Goal: Task Accomplishment & Management: Complete application form

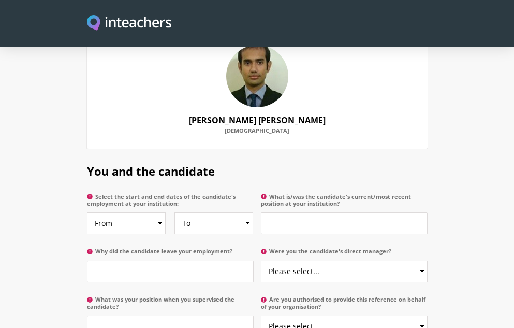
scroll to position [518, 0]
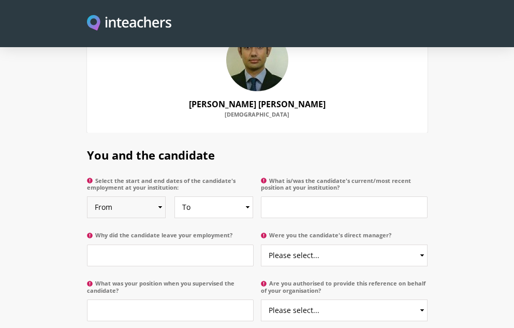
click at [158, 196] on select "From 2025 2024 2023 2022 2021 2020 2019 2018 2017 2016 2015 2014 2013 2012 2011…" at bounding box center [126, 207] width 79 height 22
select select "2018"
click at [87, 196] on select "From 2025 2024 2023 2022 2021 2020 2019 2018 2017 2016 2015 2014 2013 2012 2011…" at bounding box center [126, 207] width 79 height 22
click at [248, 196] on select "To Currently 2025 2024 2023 2022 2021 2020 2019 2018 2017 2016 2015 2014 2013 2…" at bounding box center [213, 207] width 79 height 22
select select
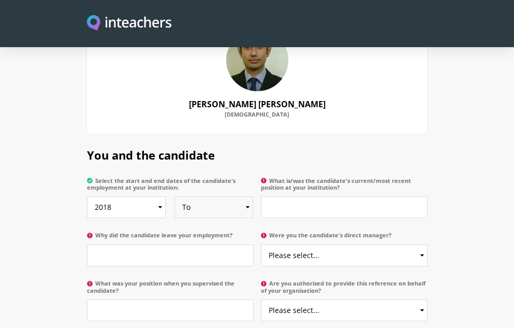
click at [174, 196] on select "To Currently 2025 2024 2023 2022 2021 2020 2019 2018 2017 2016 2015 2014 2013 2…" at bounding box center [213, 207] width 79 height 22
click at [327, 196] on input "What is/was the candidate's current/most recent position at your institution?" at bounding box center [344, 207] width 167 height 22
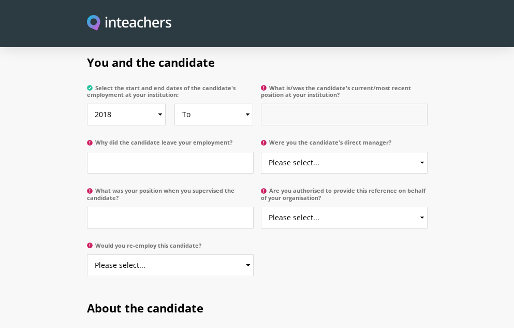
scroll to position [606, 0]
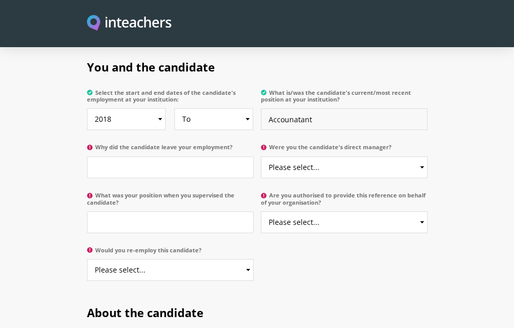
click at [292, 108] on input "Accounatant" at bounding box center [344, 119] width 167 height 22
click at [298, 108] on input "Accoutatant" at bounding box center [344, 119] width 167 height 22
click at [292, 108] on input "Accoutatant" at bounding box center [344, 119] width 167 height 22
type input "Accountant"
click at [165, 156] on input "Why did the candidate leave your employment?" at bounding box center [170, 167] width 167 height 22
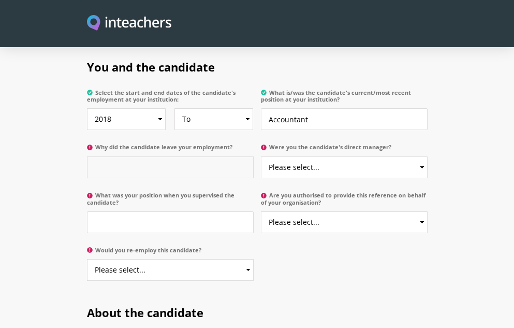
type input "c"
type input "Serving"
click at [353, 156] on select "Please select... Yes No" at bounding box center [344, 167] width 167 height 22
select select "Yes"
click at [261, 156] on select "Please select... Yes No" at bounding box center [344, 167] width 167 height 22
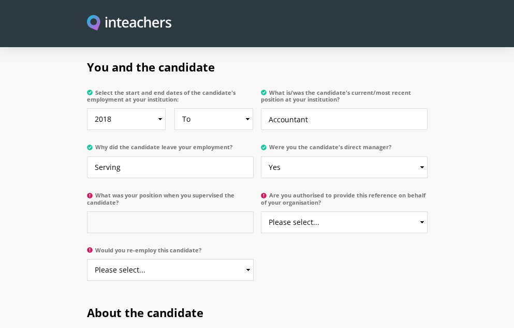
click at [135, 211] on input "What was your position when you supervised the candidate?" at bounding box center [170, 222] width 167 height 22
type input "Senior Civil Judge (Civil Division)"
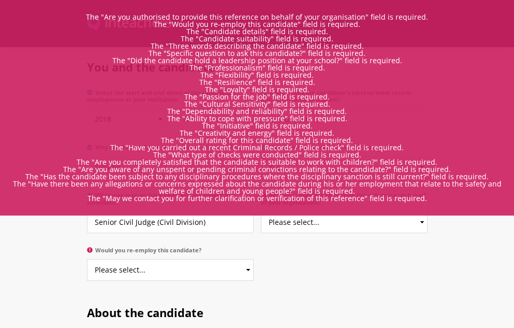
click at [312, 252] on div "You and the candidate Select the start and end dates of the candidate's employm…" at bounding box center [257, 167] width 348 height 245
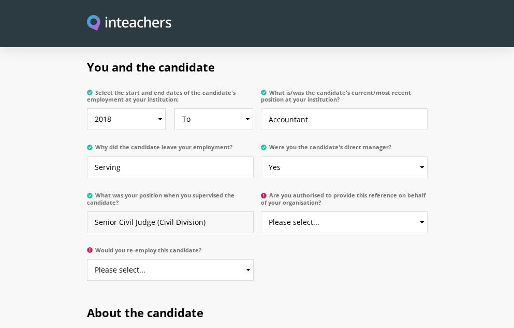
click at [219, 211] on input "Senior Civil Judge (Civil Division)" at bounding box center [170, 222] width 167 height 22
click at [424, 211] on select "Please select... Yes No" at bounding box center [344, 222] width 167 height 22
select select "Yes"
click at [261, 211] on select "Please select... Yes No" at bounding box center [344, 222] width 167 height 22
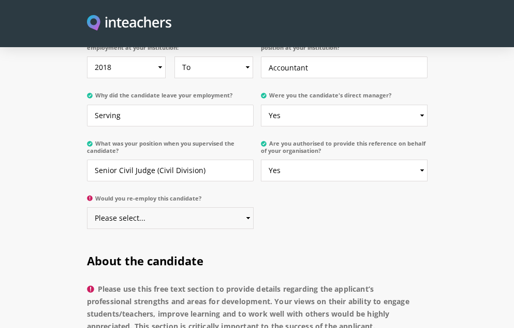
click at [215, 207] on select "Please select... Yes No" at bounding box center [170, 218] width 167 height 22
select select "Yes"
click at [87, 207] on select "Please select... Yes No" at bounding box center [170, 218] width 167 height 22
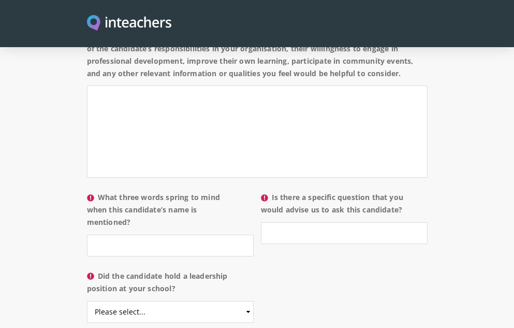
scroll to position [1123, 0]
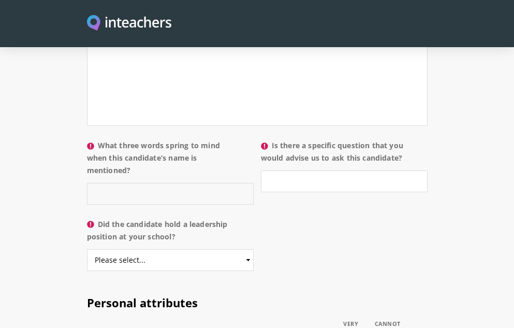
click at [107, 188] on input "What three words spring to mind when this candidate’s name is mentioned?" at bounding box center [170, 194] width 167 height 22
click at [188, 195] on input "Dedicated, Committed" at bounding box center [170, 194] width 167 height 22
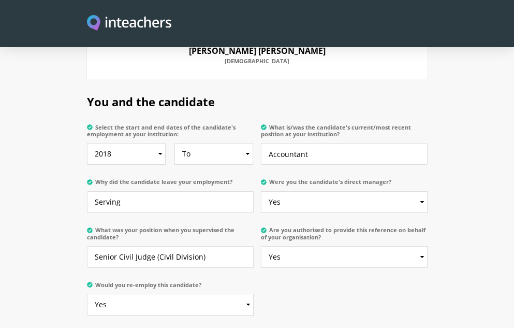
scroll to position [554, 0]
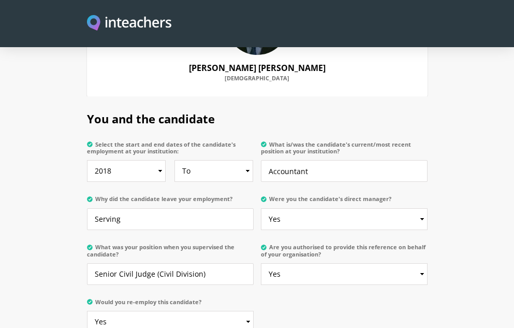
type input "Dedicated, Committed and well versed"
drag, startPoint x: 268, startPoint y: 158, endPoint x: 320, endPoint y: 165, distance: 53.2
click at [319, 165] on input "Accountant" at bounding box center [344, 171] width 167 height 22
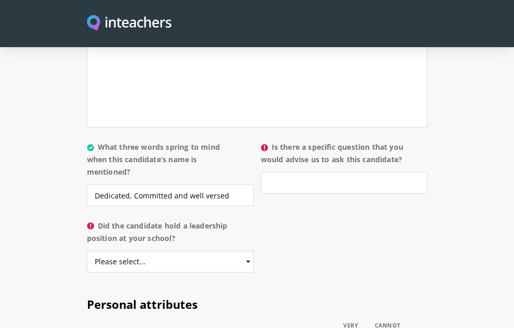
scroll to position [1123, 0]
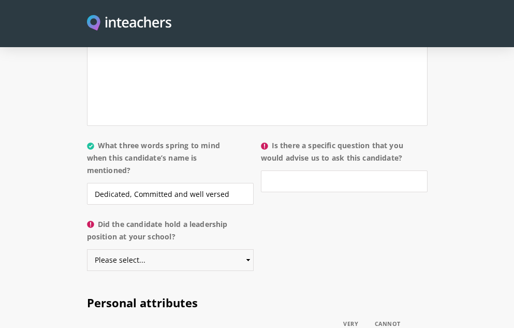
click at [252, 259] on select "Please select... Yes No" at bounding box center [170, 260] width 167 height 22
select select "Yes"
click at [87, 249] on select "Please select... Yes No" at bounding box center [170, 260] width 167 height 22
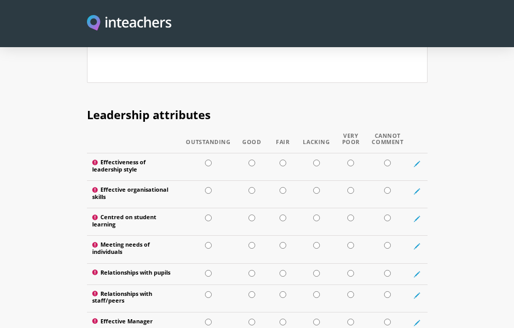
scroll to position [1434, 0]
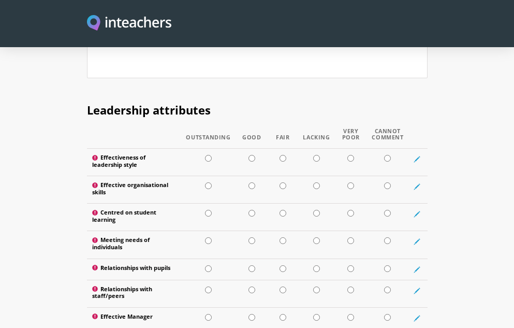
click at [251, 156] on input "radio" at bounding box center [251, 158] width 7 height 7
radio input "true"
click at [210, 184] on input "radio" at bounding box center [208, 185] width 7 height 7
radio input "true"
click at [253, 212] on input "radio" at bounding box center [251, 213] width 7 height 7
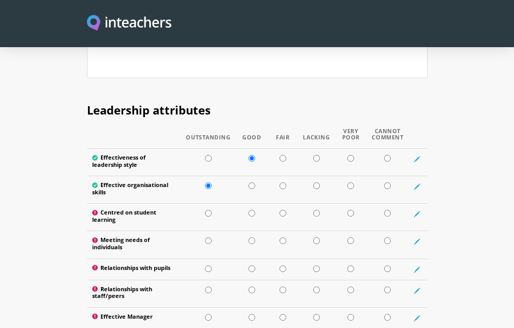
radio input "true"
click at [285, 212] on input "radio" at bounding box center [283, 213] width 7 height 7
radio input "true"
click at [208, 240] on input "radio" at bounding box center [208, 240] width 7 height 7
radio input "true"
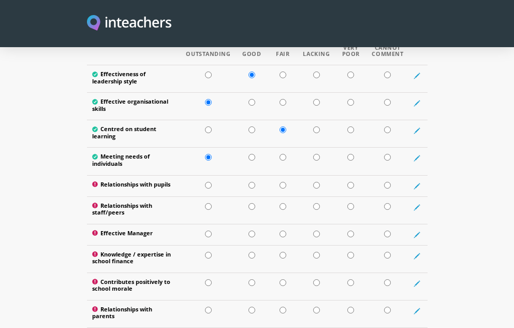
scroll to position [1537, 0]
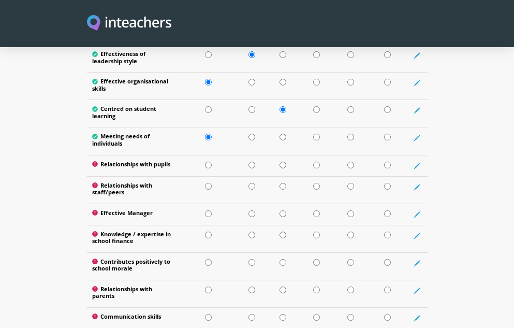
click at [283, 165] on input "radio" at bounding box center [283, 165] width 7 height 7
radio input "true"
click at [208, 185] on input "radio" at bounding box center [208, 186] width 7 height 7
radio input "true"
click at [209, 212] on input "radio" at bounding box center [208, 213] width 7 height 7
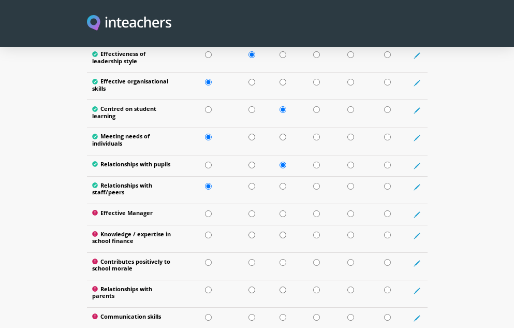
radio input "true"
click at [209, 234] on input "radio" at bounding box center [208, 234] width 7 height 7
radio input "true"
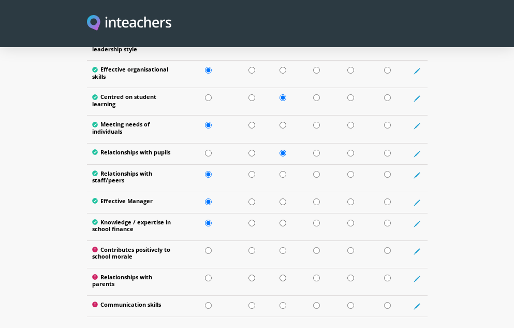
scroll to position [1589, 0]
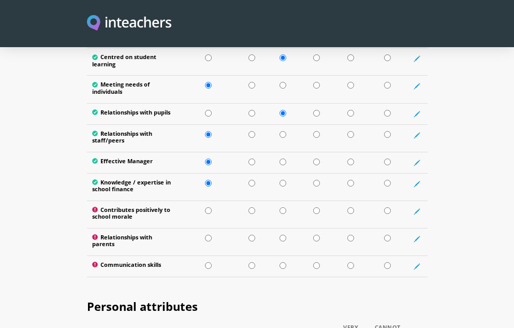
click at [253, 210] on input "radio" at bounding box center [251, 210] width 7 height 7
radio input "true"
click at [285, 236] on input "radio" at bounding box center [283, 237] width 7 height 7
radio input "true"
click at [208, 262] on input "radio" at bounding box center [208, 265] width 7 height 7
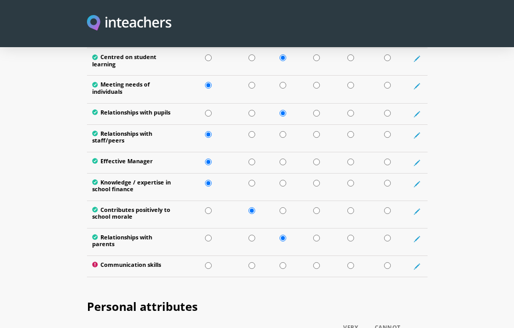
radio input "true"
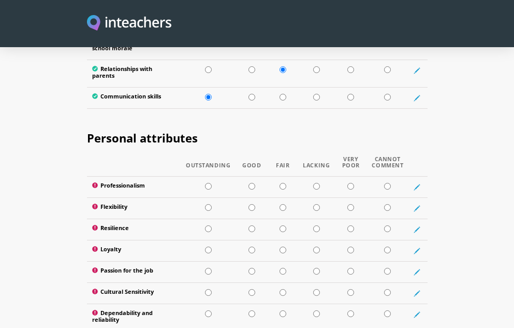
scroll to position [1693, 0]
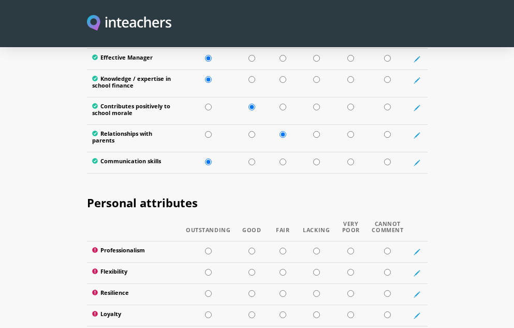
click at [252, 162] on input "radio" at bounding box center [251, 161] width 7 height 7
radio input "true"
click at [252, 133] on input "radio" at bounding box center [251, 134] width 7 height 7
radio input "true"
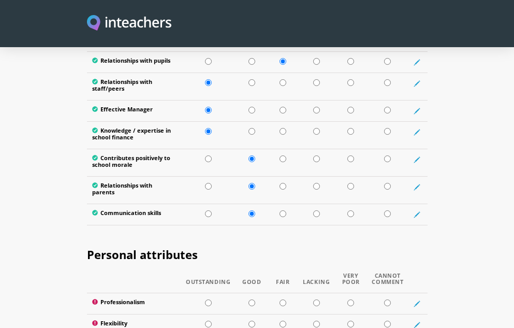
scroll to position [1589, 0]
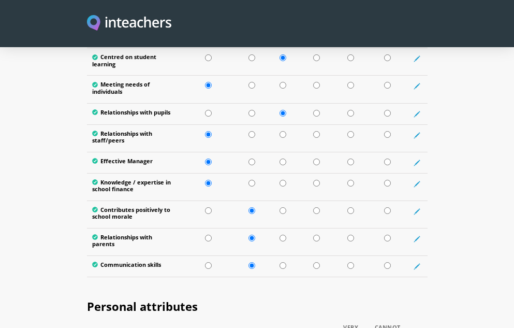
click at [209, 110] on input "radio" at bounding box center [208, 113] width 7 height 7
radio input "true"
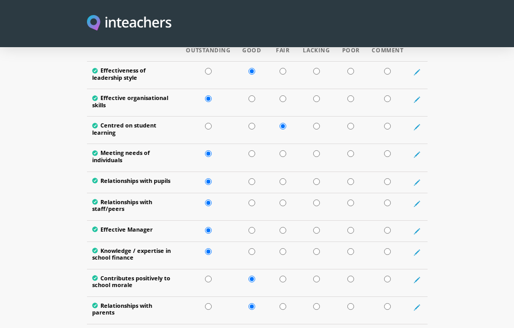
scroll to position [1537, 0]
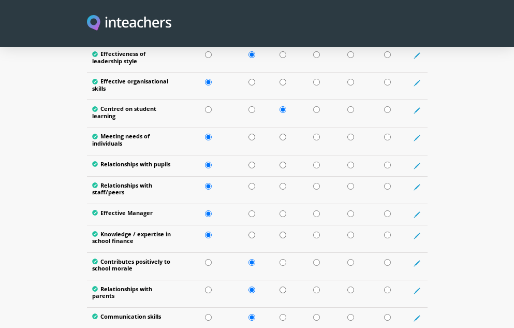
click at [252, 162] on input "radio" at bounding box center [251, 165] width 7 height 7
radio input "true"
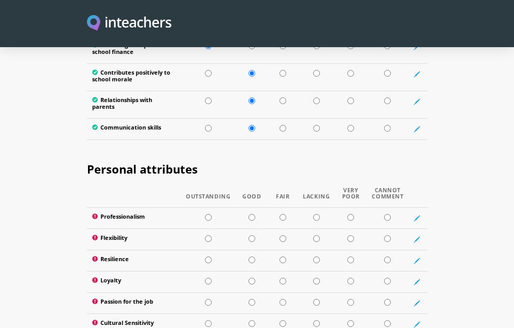
scroll to position [1744, 0]
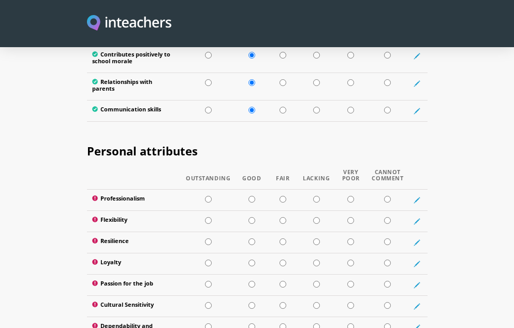
click at [208, 198] on input "radio" at bounding box center [208, 199] width 7 height 7
radio input "true"
click at [246, 221] on td at bounding box center [252, 220] width 32 height 21
radio input "true"
click at [206, 240] on input "radio" at bounding box center [208, 241] width 7 height 7
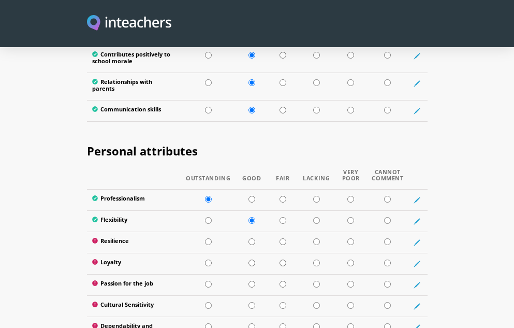
radio input "true"
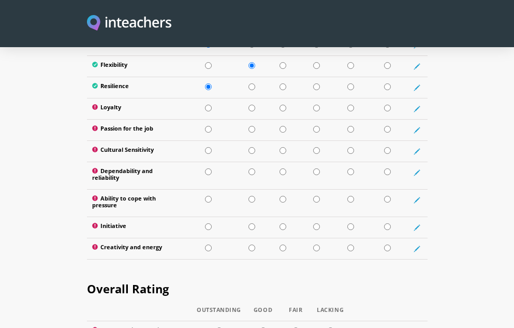
scroll to position [1900, 0]
click at [209, 109] on input "radio" at bounding box center [208, 107] width 7 height 7
radio input "true"
click at [388, 129] on input "radio" at bounding box center [387, 128] width 7 height 7
radio input "true"
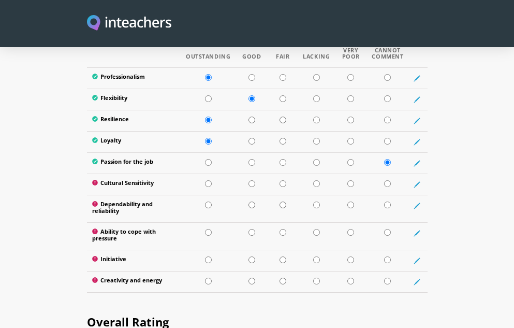
scroll to position [1848, 0]
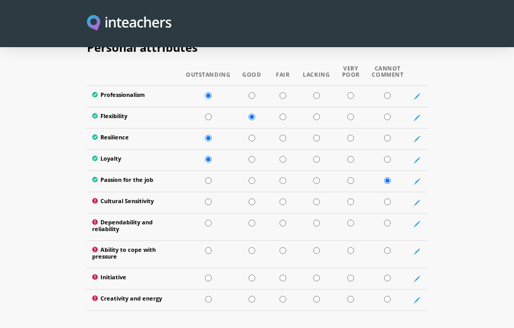
click at [208, 179] on input "radio" at bounding box center [208, 180] width 7 height 7
radio input "true"
click at [253, 177] on input "radio" at bounding box center [251, 180] width 7 height 7
radio input "true"
click at [199, 203] on td at bounding box center [208, 202] width 55 height 21
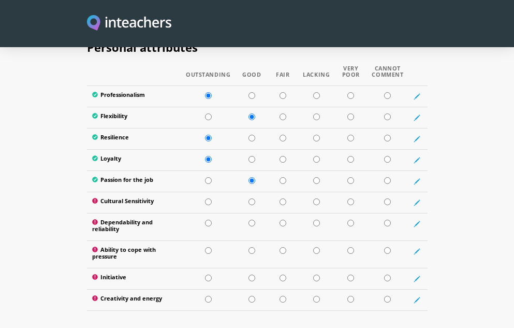
radio input "true"
click at [252, 199] on input "radio" at bounding box center [251, 201] width 7 height 7
radio input "true"
click at [252, 222] on input "radio" at bounding box center [251, 222] width 7 height 7
radio input "true"
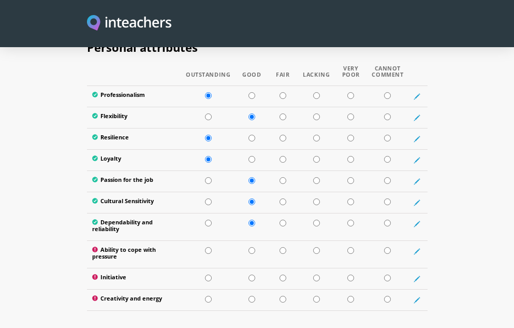
click at [209, 251] on input "radio" at bounding box center [208, 250] width 7 height 7
radio input "true"
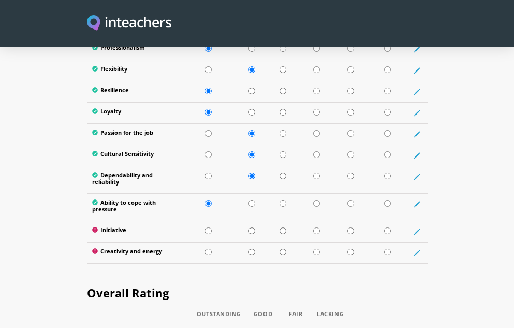
scroll to position [1951, 0]
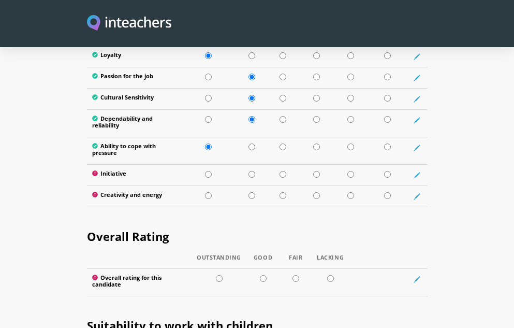
click at [249, 171] on input "radio" at bounding box center [251, 174] width 7 height 7
radio input "true"
click at [209, 195] on input "radio" at bounding box center [208, 195] width 7 height 7
radio input "true"
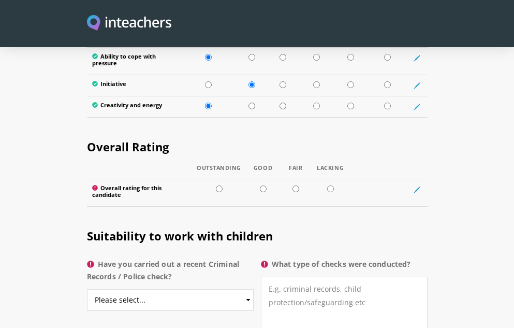
scroll to position [2055, 0]
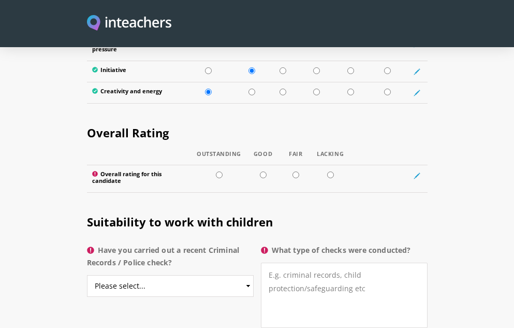
click at [219, 173] on input "radio" at bounding box center [219, 174] width 7 height 7
radio input "true"
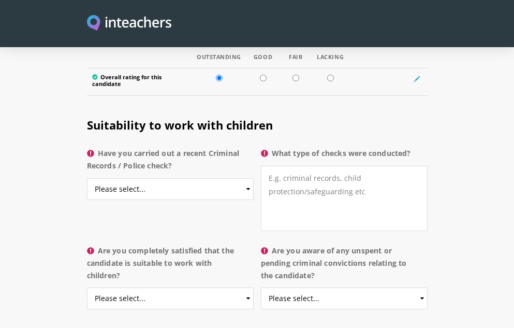
scroll to position [2159, 0]
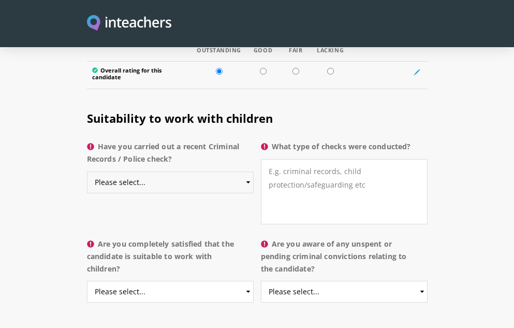
click at [250, 178] on select "Please select... Yes No Do not know" at bounding box center [170, 182] width 167 height 22
select select "Yes"
click at [87, 171] on select "Please select... Yes No Do not know" at bounding box center [170, 182] width 167 height 22
click at [332, 176] on textarea "What type of checks were conducted?" at bounding box center [344, 191] width 167 height 65
type textarea "L"
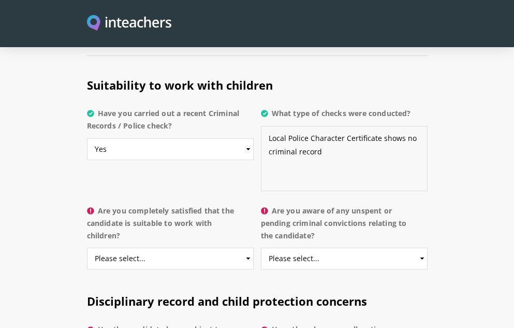
scroll to position [2210, 0]
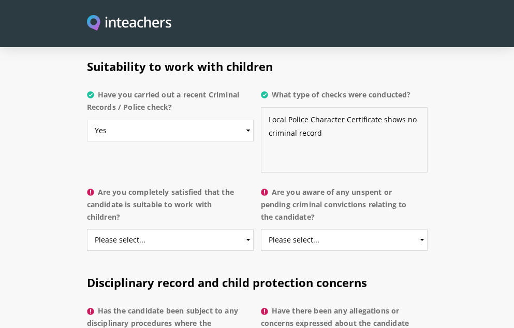
type textarea "Local Police Character Certificate shows no criminal record"
click at [174, 236] on select "Please select... Yes No Do not know" at bounding box center [170, 240] width 167 height 22
select select "Yes"
click at [87, 229] on select "Please select... Yes No Do not know" at bounding box center [170, 240] width 167 height 22
click at [306, 236] on select "Please select... Yes No Do not know" at bounding box center [344, 240] width 167 height 22
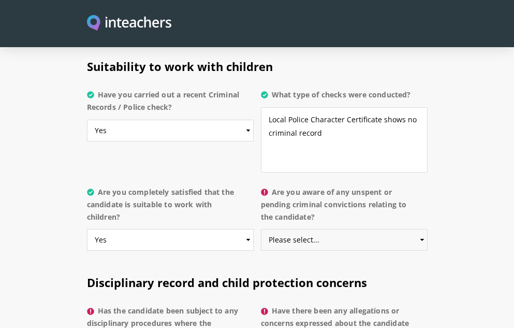
select select "No"
click at [261, 229] on select "Please select... Yes No Do not know" at bounding box center [344, 240] width 167 height 22
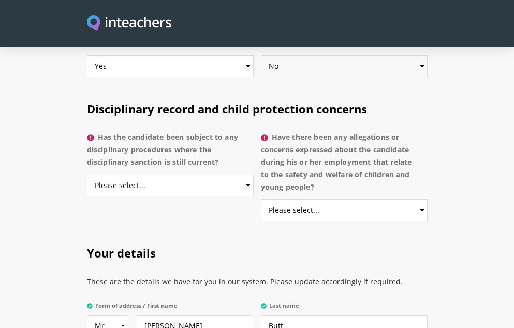
scroll to position [2366, 0]
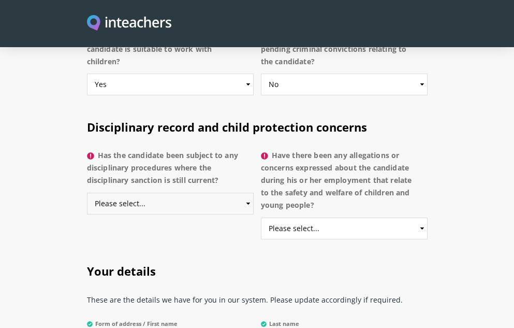
click at [164, 198] on select "Please select... Yes No Do not know" at bounding box center [170, 204] width 167 height 22
select select "No"
click at [87, 193] on select "Please select... Yes No Do not know" at bounding box center [170, 204] width 167 height 22
click at [310, 225] on select "Please select... Yes No Do not know" at bounding box center [344, 228] width 167 height 22
select select "No"
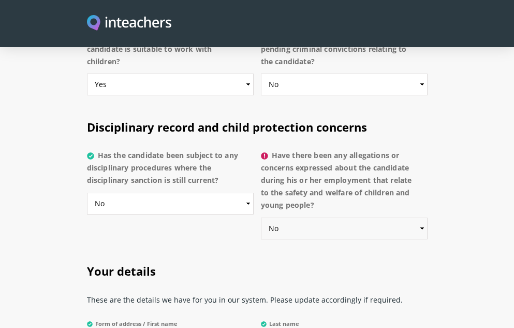
click at [261, 217] on select "Please select... Yes No Do not know" at bounding box center [344, 228] width 167 height 22
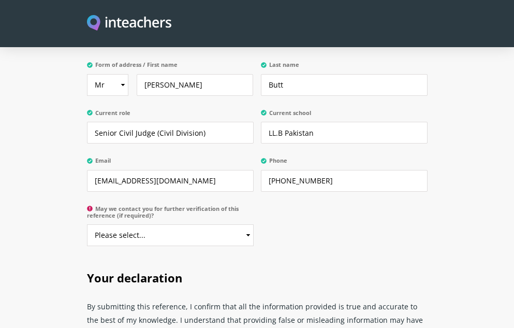
scroll to position [2676, 0]
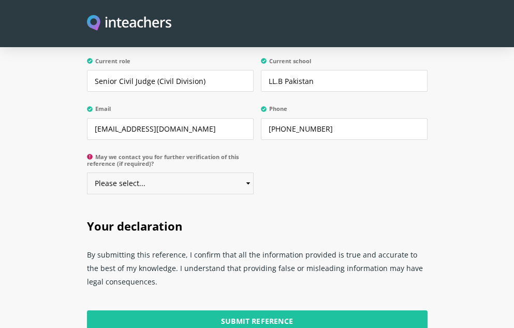
click at [229, 179] on select "Please select... Yes No" at bounding box center [170, 183] width 167 height 22
select select "Yes"
click at [87, 172] on select "Please select... Yes No" at bounding box center [170, 183] width 167 height 22
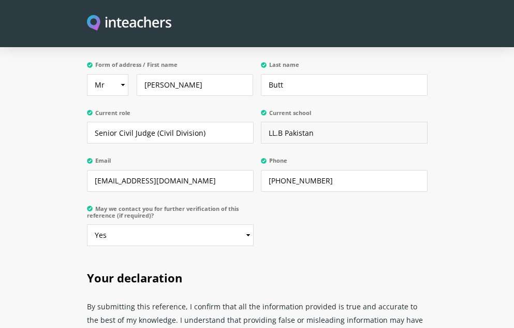
drag, startPoint x: 320, startPoint y: 131, endPoint x: 263, endPoint y: 136, distance: 56.6
click at [263, 136] on input "LL.B Pakistan" at bounding box center [344, 133] width 167 height 22
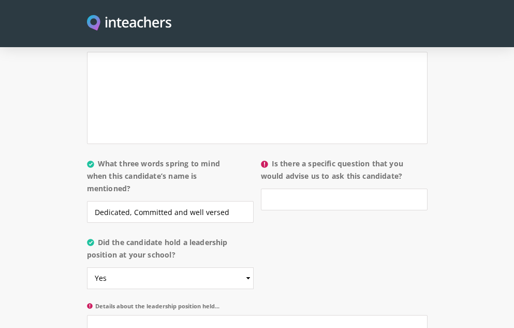
scroll to position [1123, 0]
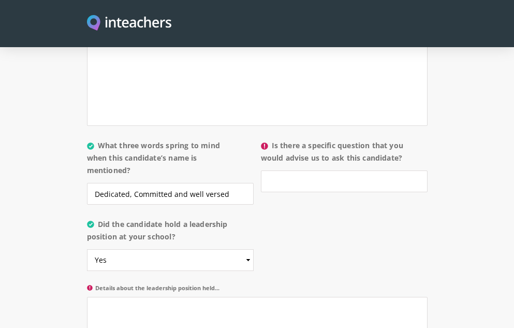
type input "[GEOGRAPHIC_DATA], [GEOGRAPHIC_DATA]"
click at [333, 179] on input "Is there a specific question that you would advise us to ask this candidate?" at bounding box center [344, 181] width 167 height 22
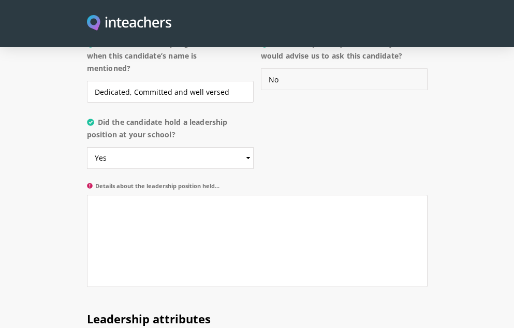
scroll to position [1227, 0]
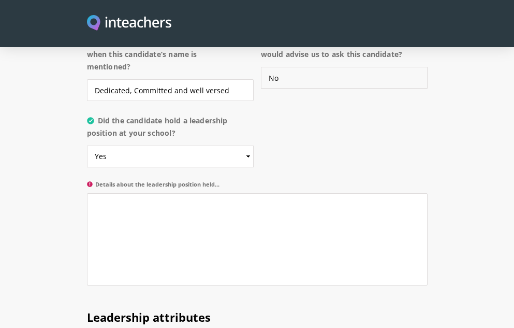
type input "No"
click at [259, 216] on textarea "Details about the leadership position held..." at bounding box center [257, 239] width 341 height 92
type textarea "A"
type textarea "S"
type textarea "A"
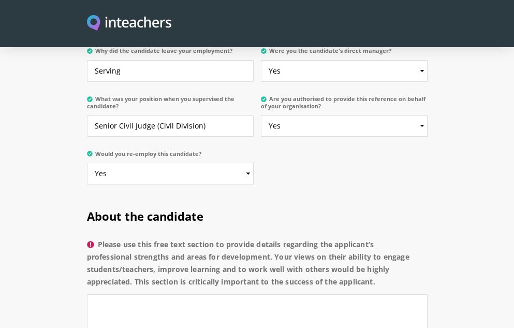
scroll to position [813, 0]
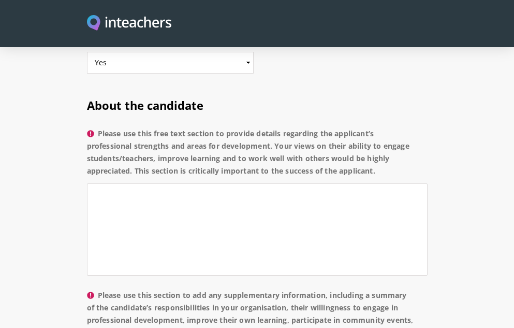
type textarea "The candidate is currently working as an Acounatnt in District Judiciary, [GEOG…"
click at [200, 189] on textarea "Please use this free text section to provide details regarding the applicant’s …" at bounding box center [257, 229] width 341 height 92
type textarea "T"
type textarea "M"
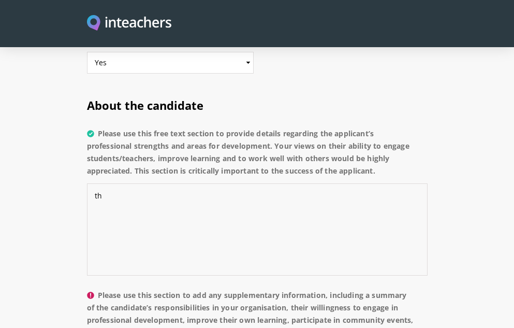
type textarea "t"
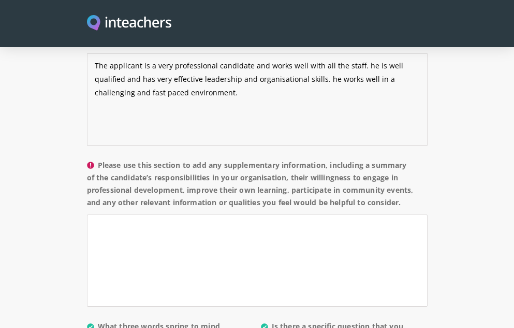
scroll to position [968, 0]
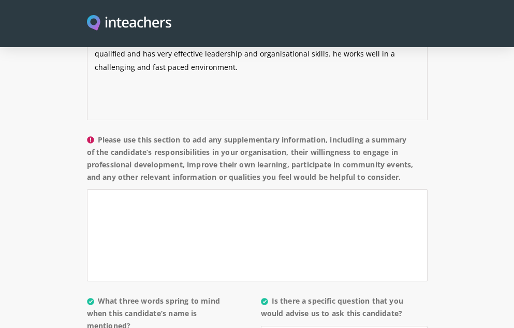
type textarea "The applicant is a very professional candidate and works well with all the staf…"
click at [211, 218] on textarea "Please use this section to add any supplementary information, including a summa…" at bounding box center [257, 235] width 341 height 92
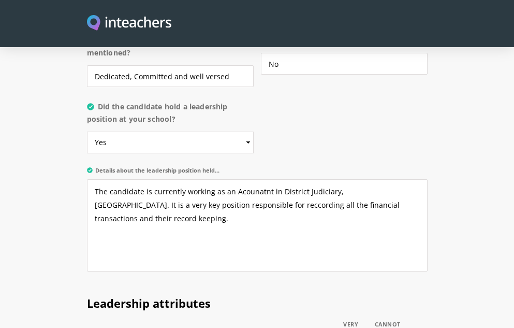
scroll to position [1227, 0]
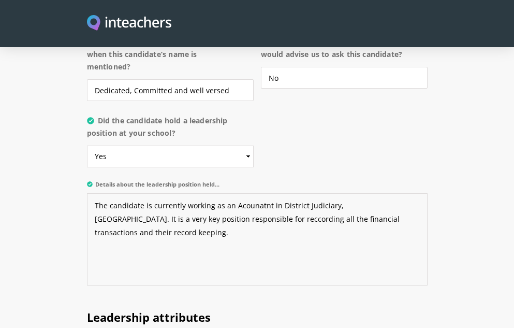
drag, startPoint x: 399, startPoint y: 223, endPoint x: 91, endPoint y: 206, distance: 308.4
click at [91, 206] on textarea "The candidate is currently working as an Acounatnt in District Judiciary, [GEOG…" at bounding box center [257, 239] width 341 height 92
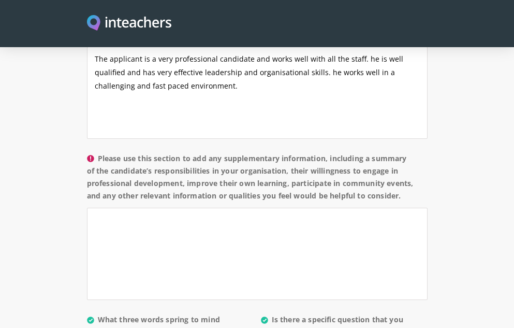
scroll to position [968, 0]
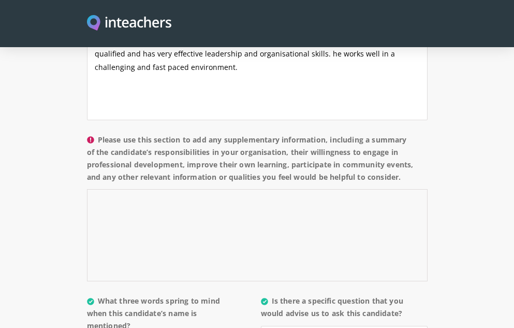
click at [131, 207] on textarea "Please use this section to add any supplementary information, including a summa…" at bounding box center [257, 235] width 341 height 92
paste textarea "The candidate is currently working as an Acounatnt in District Judiciary, [GEOG…"
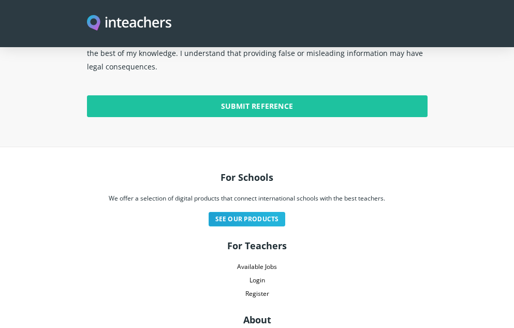
scroll to position [2831, 0]
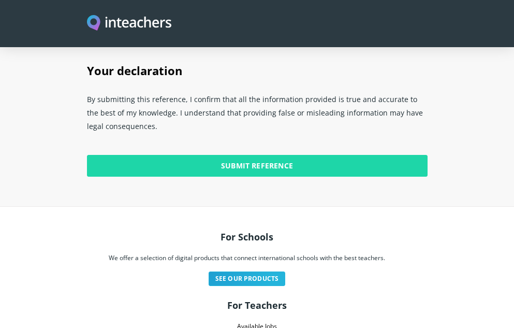
type textarea "The candidate is currently working as an Acounatnt in District Judiciary, [GEOG…"
click at [276, 166] on input "Submit Reference" at bounding box center [257, 166] width 341 height 22
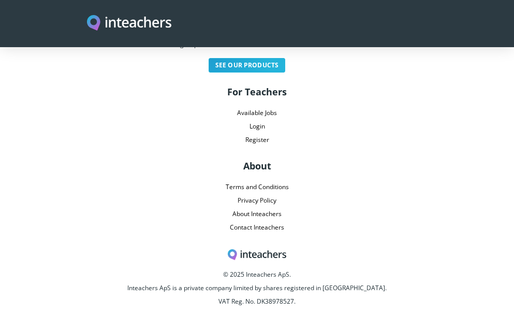
scroll to position [3054, 0]
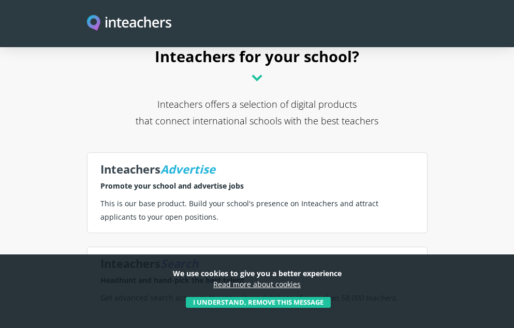
scroll to position [362, 0]
